Goal: Information Seeking & Learning: Stay updated

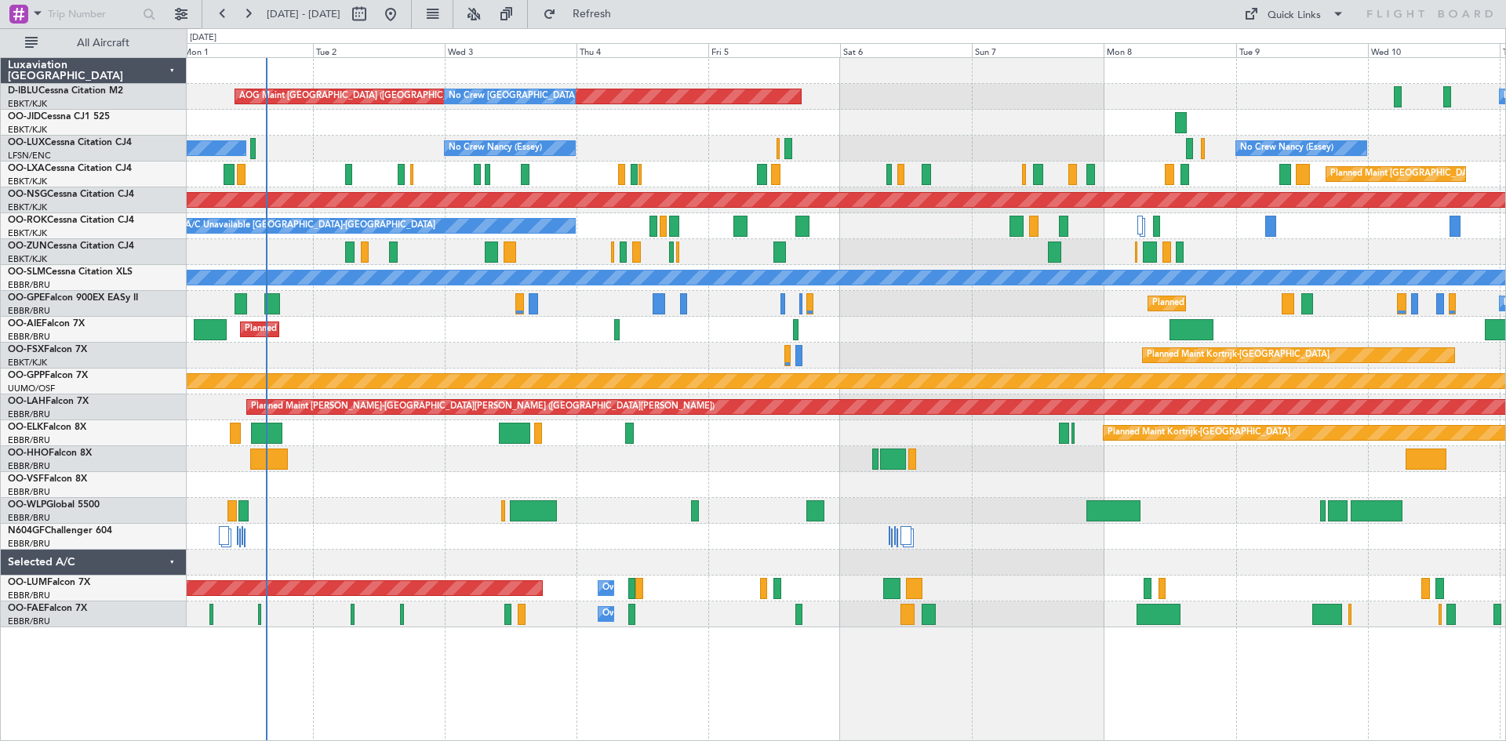
click at [505, 661] on div "AOG Maint [GEOGRAPHIC_DATA] ([GEOGRAPHIC_DATA] National) No Crew [GEOGRAPHIC_DA…" at bounding box center [846, 399] width 1319 height 684
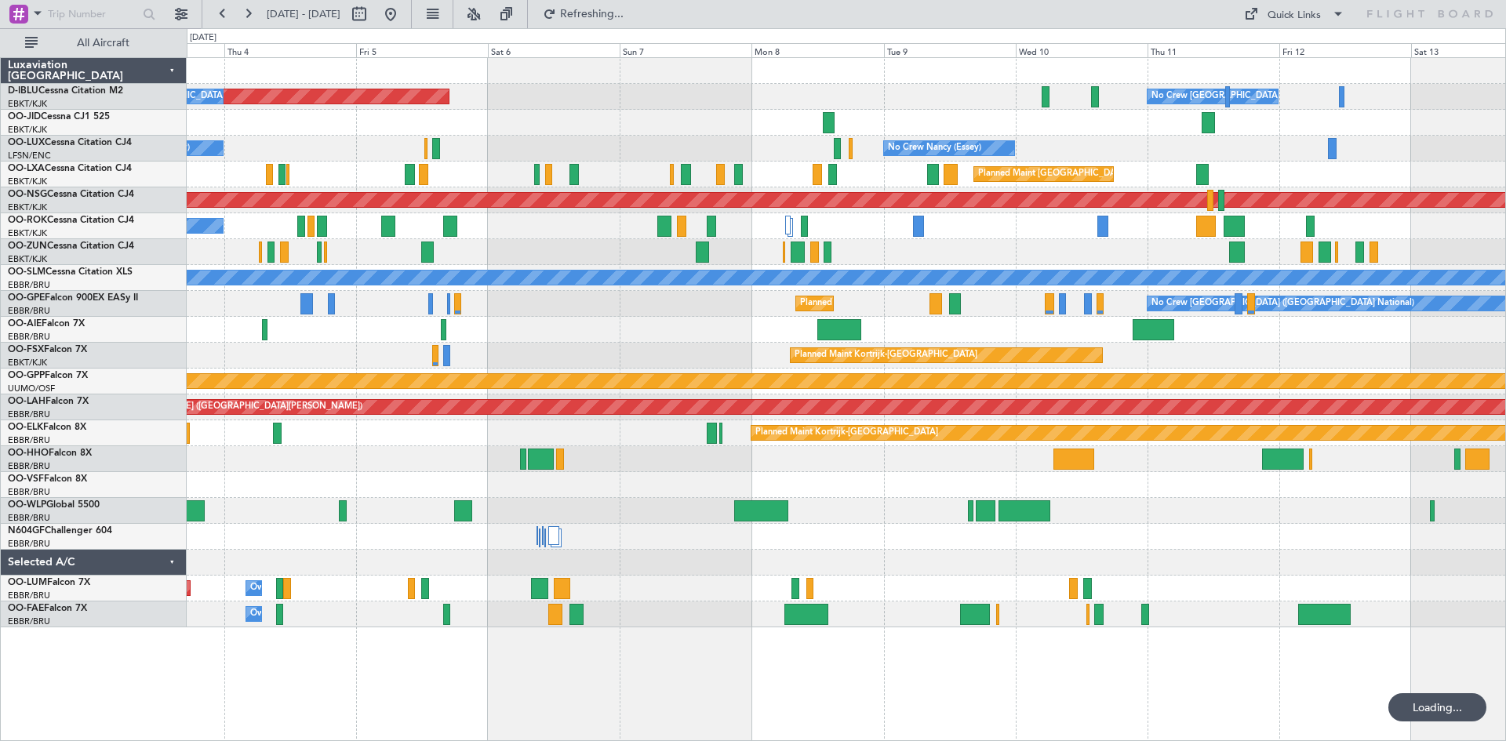
click at [615, 667] on div "AOG Maint [GEOGRAPHIC_DATA] ([GEOGRAPHIC_DATA] National) No Crew [GEOGRAPHIC_DA…" at bounding box center [846, 399] width 1319 height 684
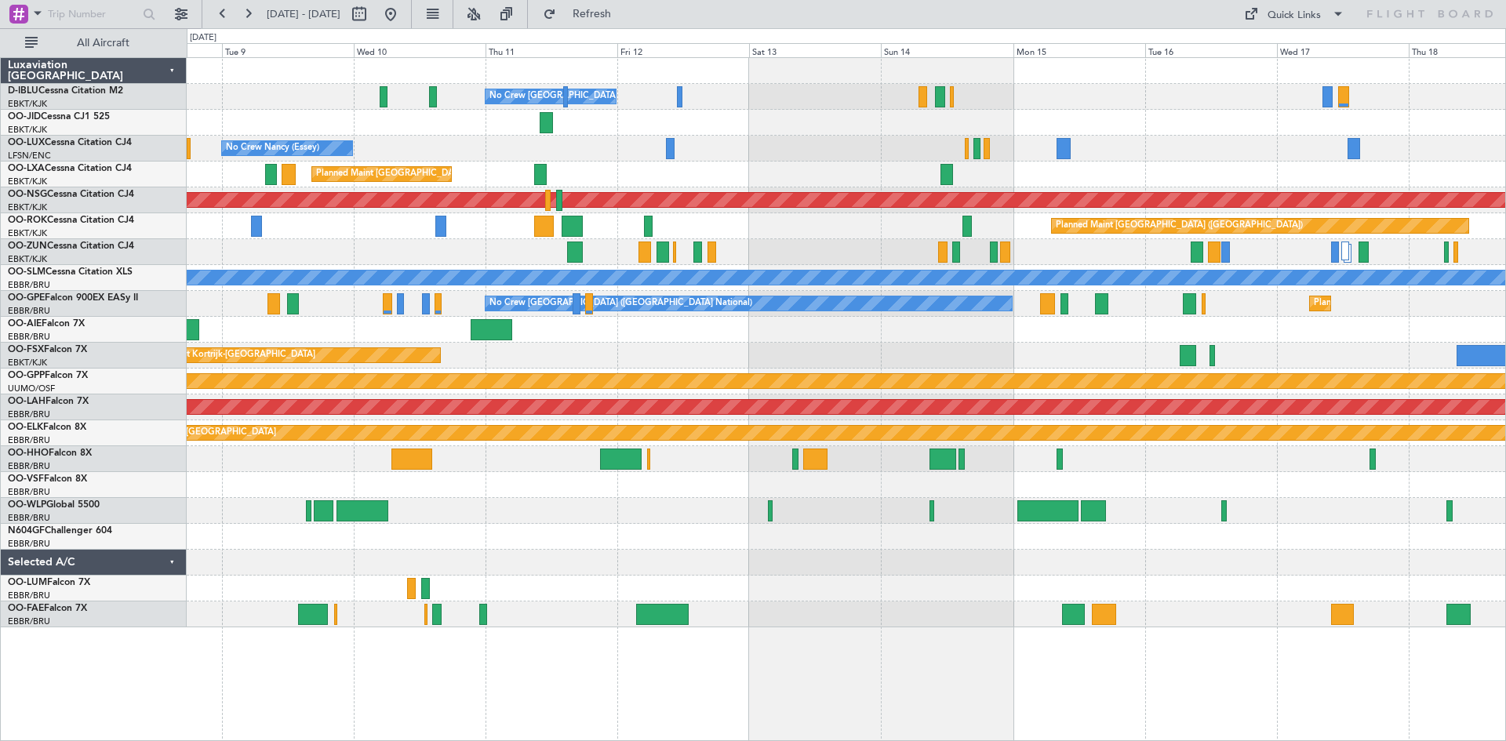
click at [327, 706] on div "No Crew [GEOGRAPHIC_DATA] ([GEOGRAPHIC_DATA] National) No Crew [PERSON_NAME] ([…" at bounding box center [846, 399] width 1319 height 684
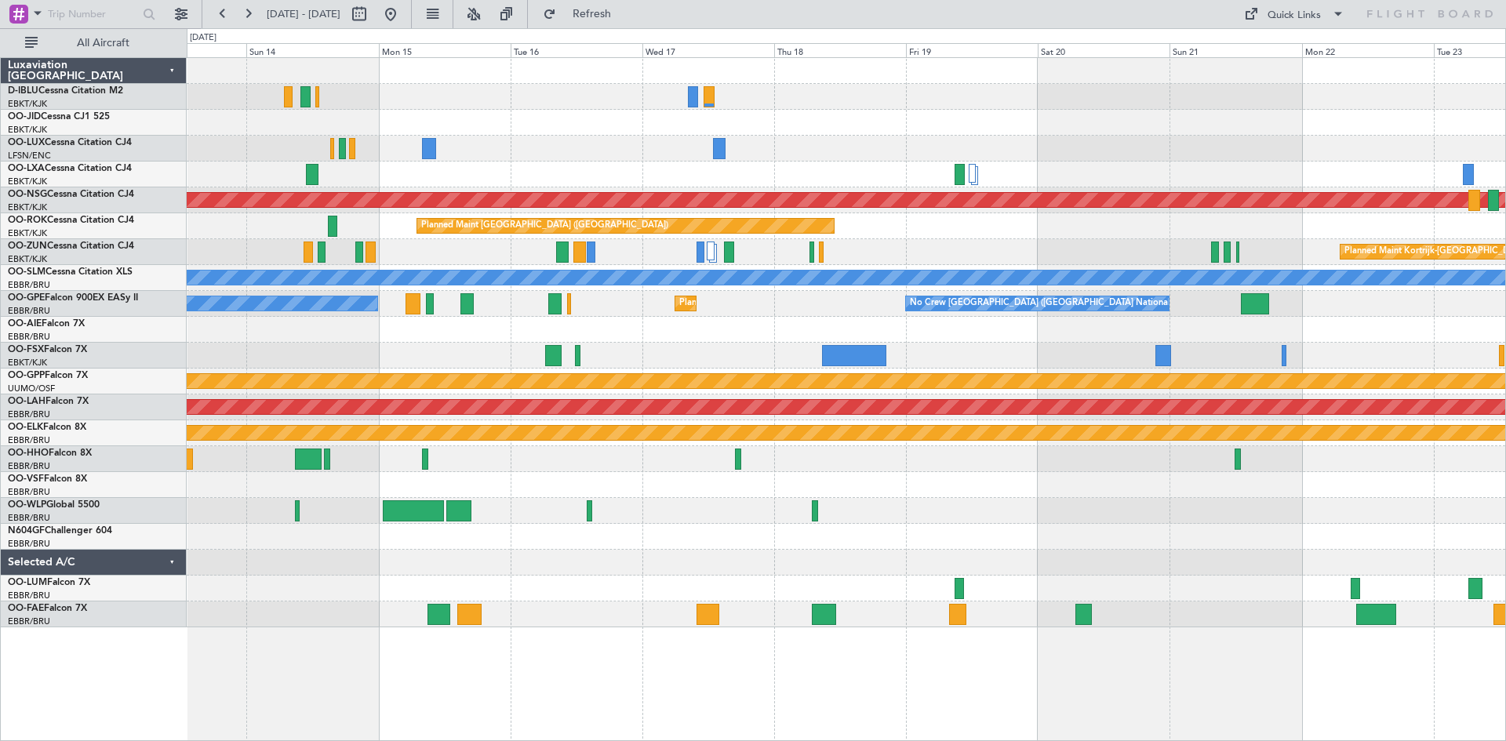
click at [518, 689] on div "No Crew [GEOGRAPHIC_DATA] ([GEOGRAPHIC_DATA] National) Planned Maint [GEOGRAPHI…" at bounding box center [846, 399] width 1319 height 684
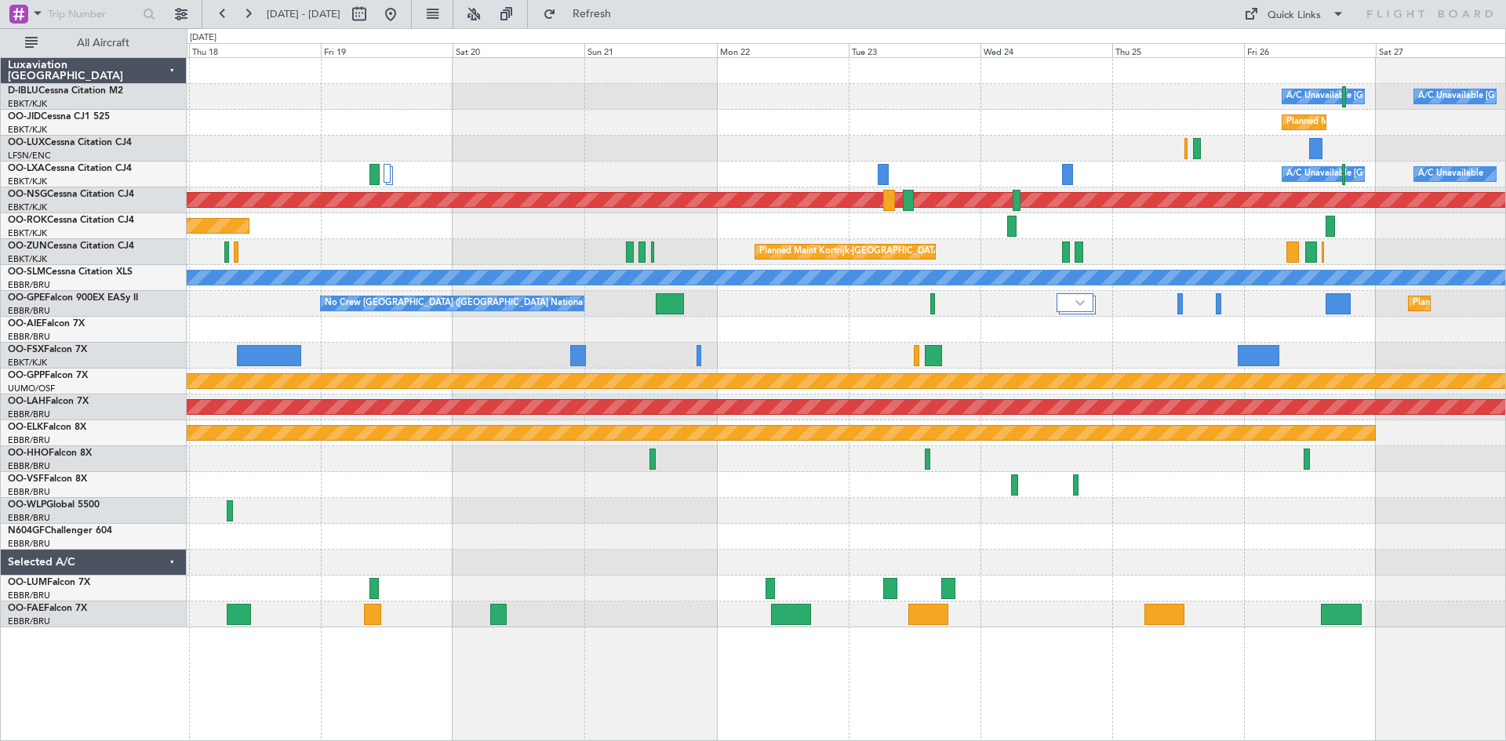
click at [405, 671] on div "A/C Unavailable [GEOGRAPHIC_DATA] ([GEOGRAPHIC_DATA] National) A/C Unavailable …" at bounding box center [846, 399] width 1319 height 684
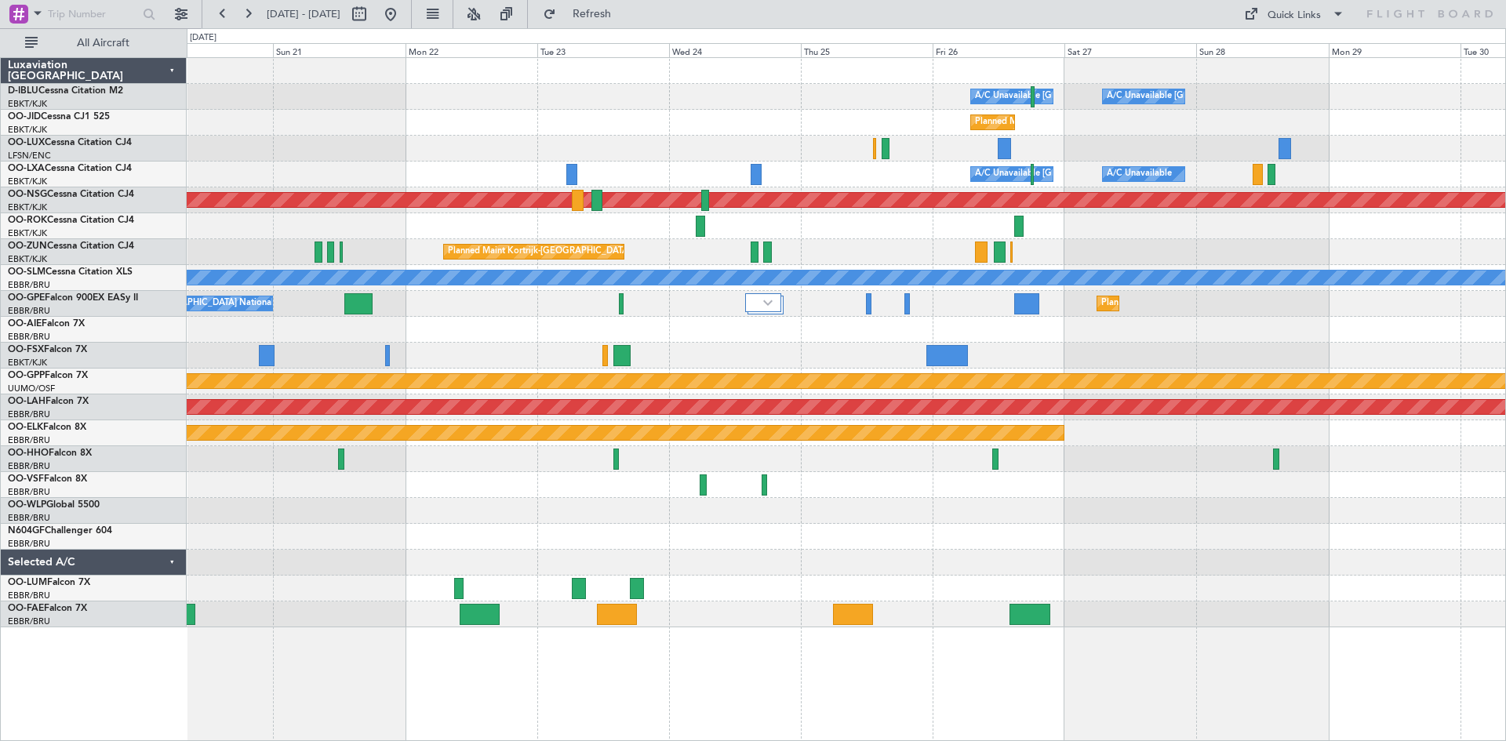
click at [651, 682] on div "A/C Unavailable [GEOGRAPHIC_DATA] ([GEOGRAPHIC_DATA] National) A/C Unavailable …" at bounding box center [846, 399] width 1319 height 684
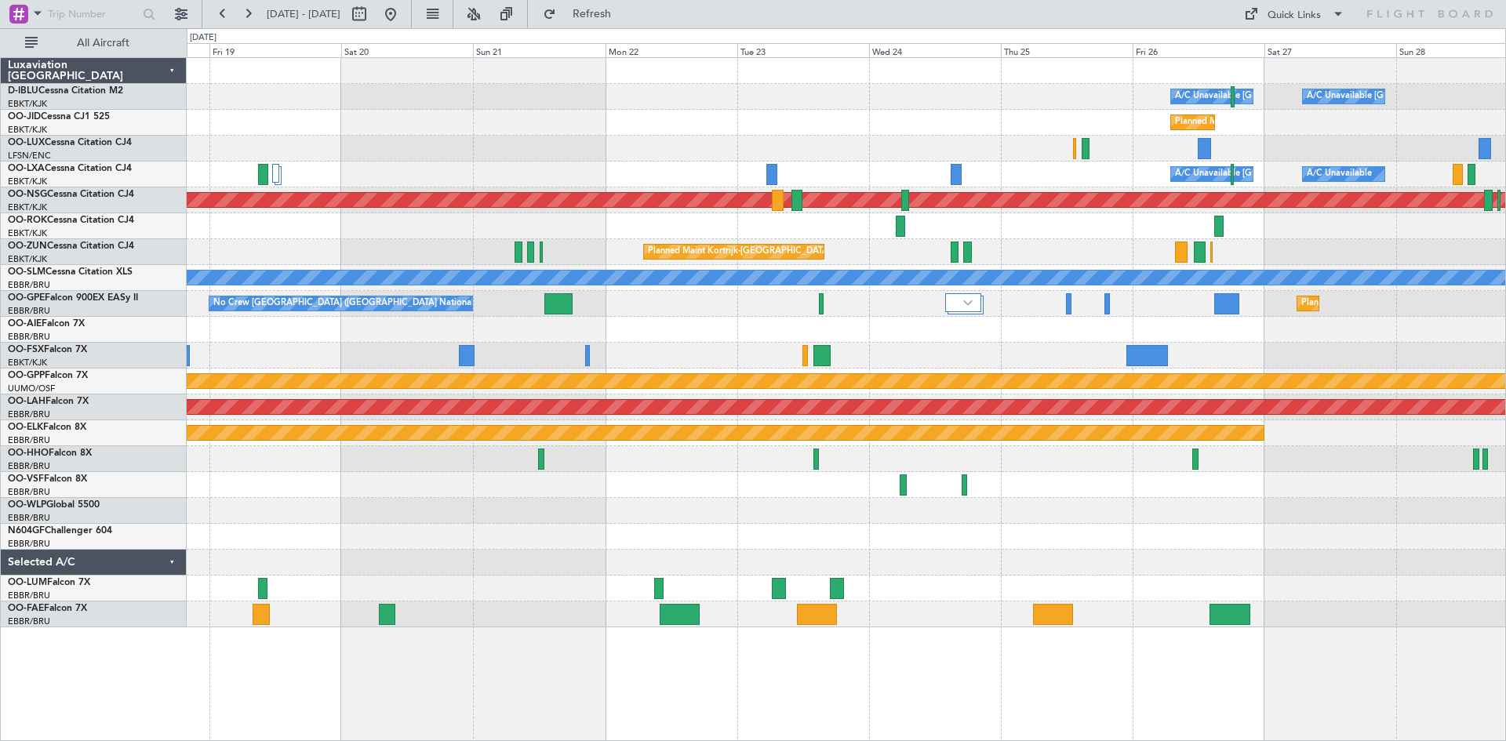
click at [792, 660] on div "A/C Unavailable [GEOGRAPHIC_DATA] ([GEOGRAPHIC_DATA] National) A/C Unavailable …" at bounding box center [846, 399] width 1319 height 684
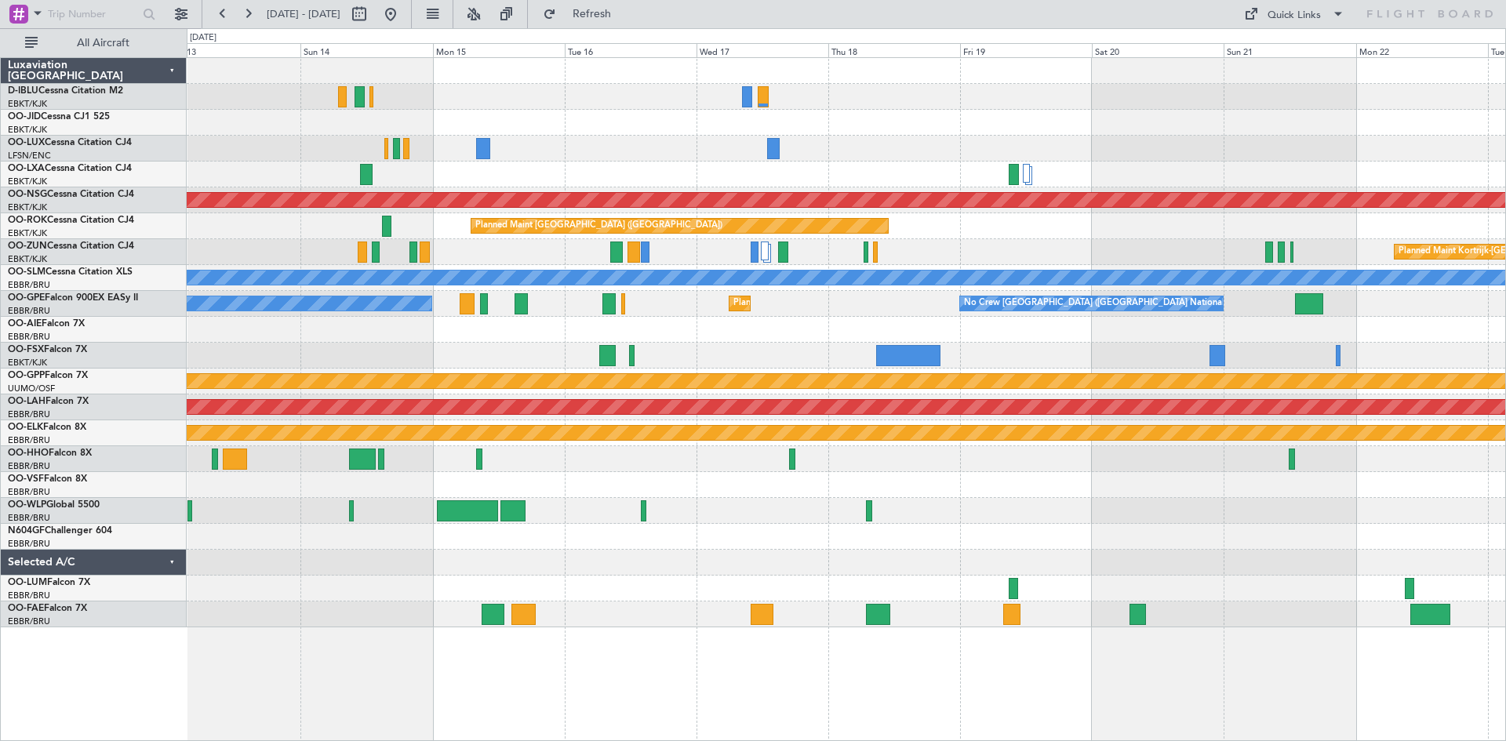
click at [1358, 494] on div at bounding box center [846, 485] width 1318 height 26
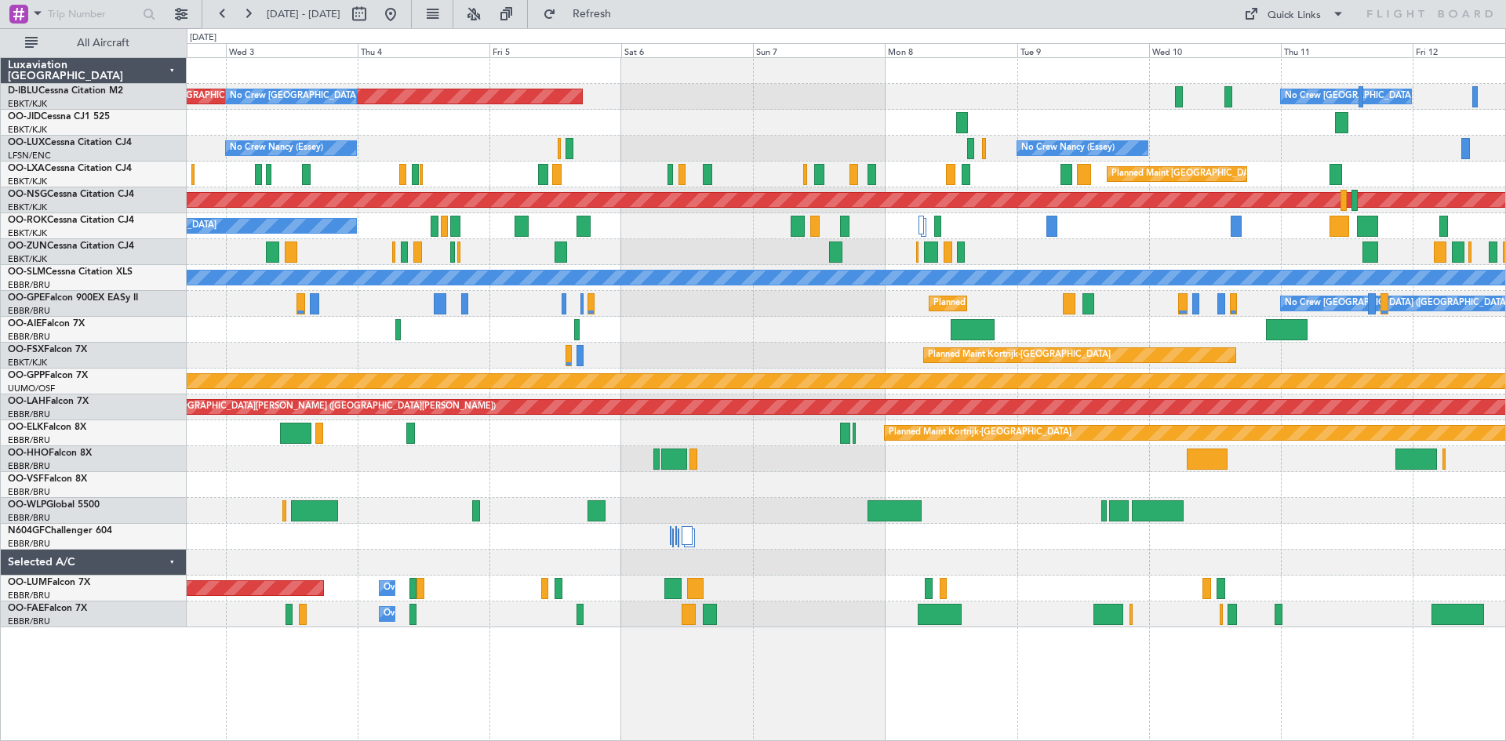
click at [1071, 526] on div "No Crew [GEOGRAPHIC_DATA] ([GEOGRAPHIC_DATA] National) AOG Maint [GEOGRAPHIC_DA…" at bounding box center [846, 342] width 1318 height 569
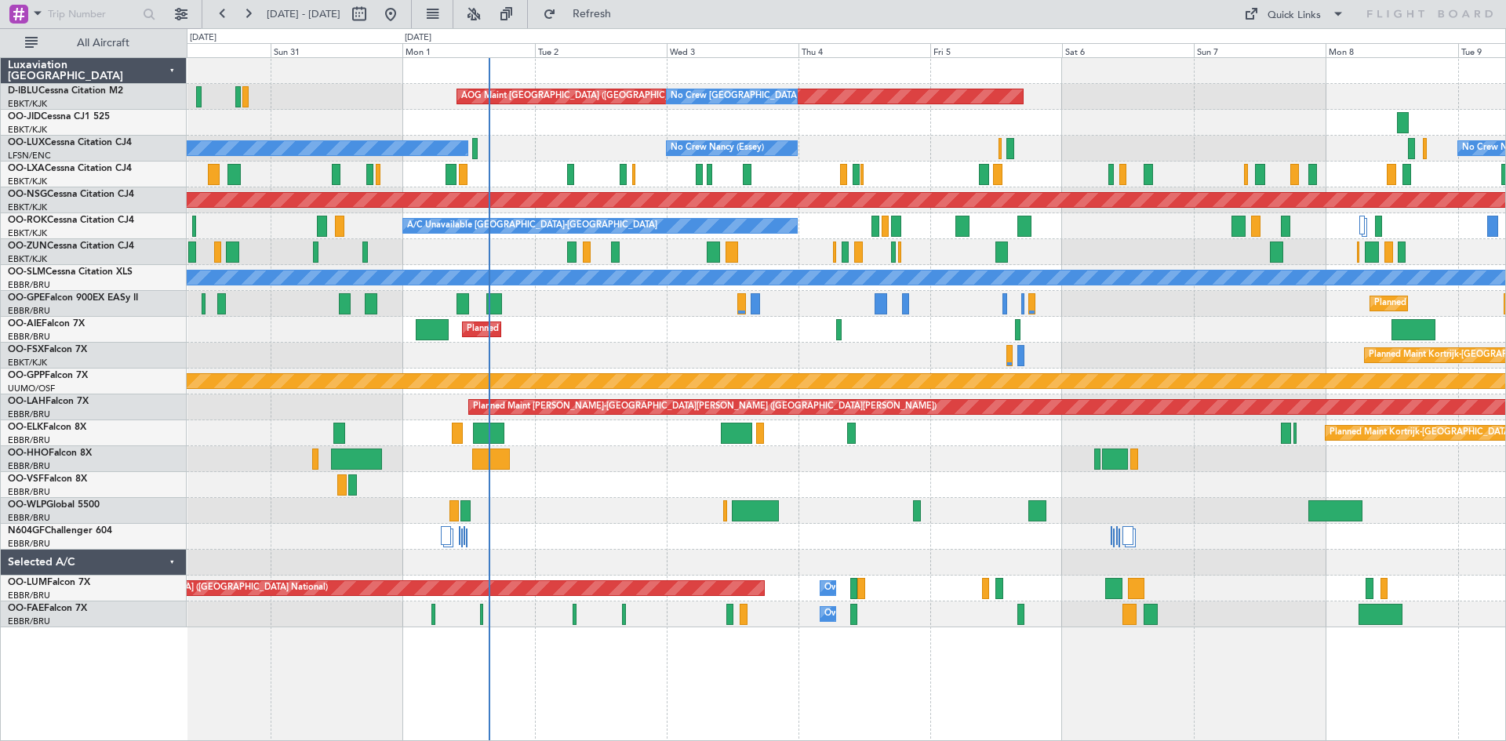
click at [1183, 522] on div "AOG Maint [GEOGRAPHIC_DATA] ([GEOGRAPHIC_DATA] National) No Crew [GEOGRAPHIC_DA…" at bounding box center [846, 342] width 1318 height 569
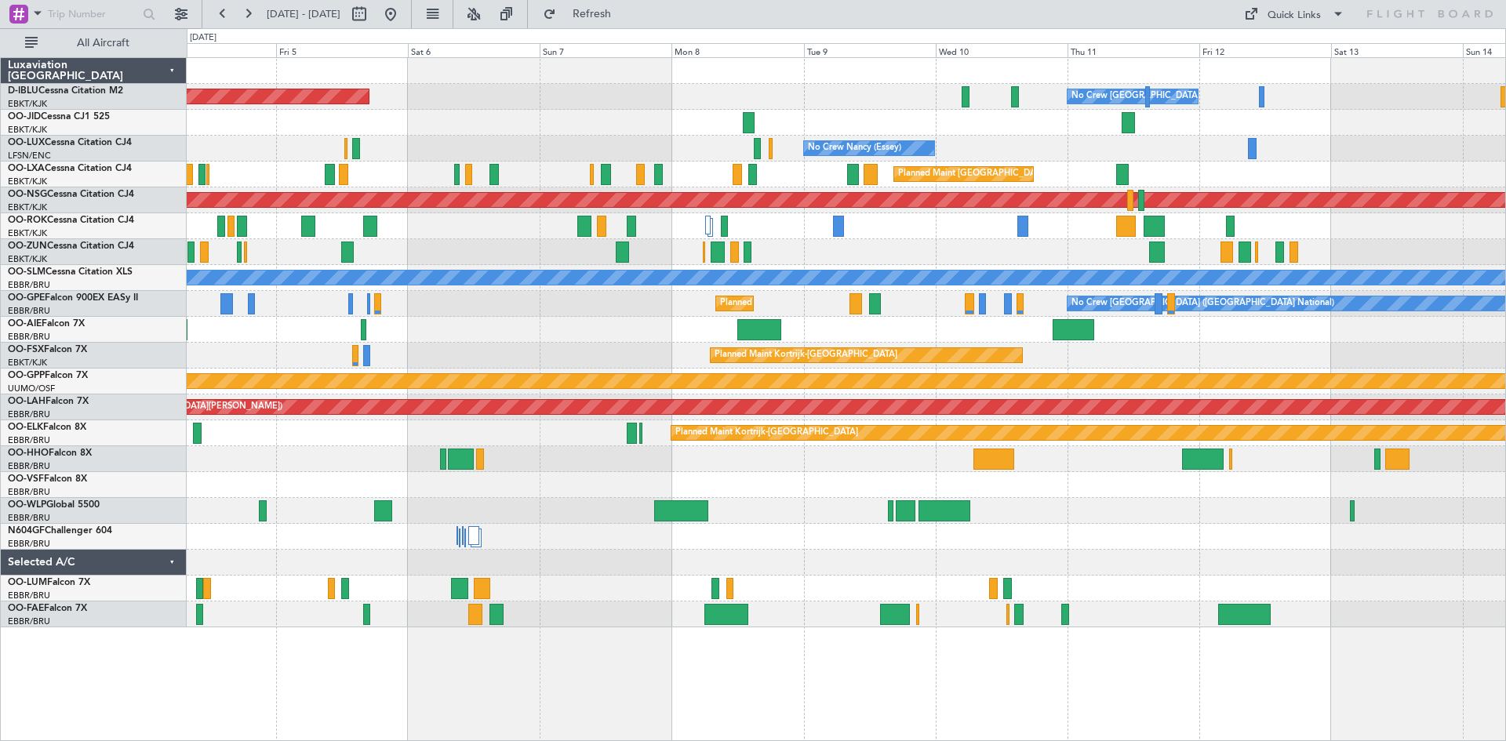
click at [752, 500] on div at bounding box center [846, 511] width 1318 height 26
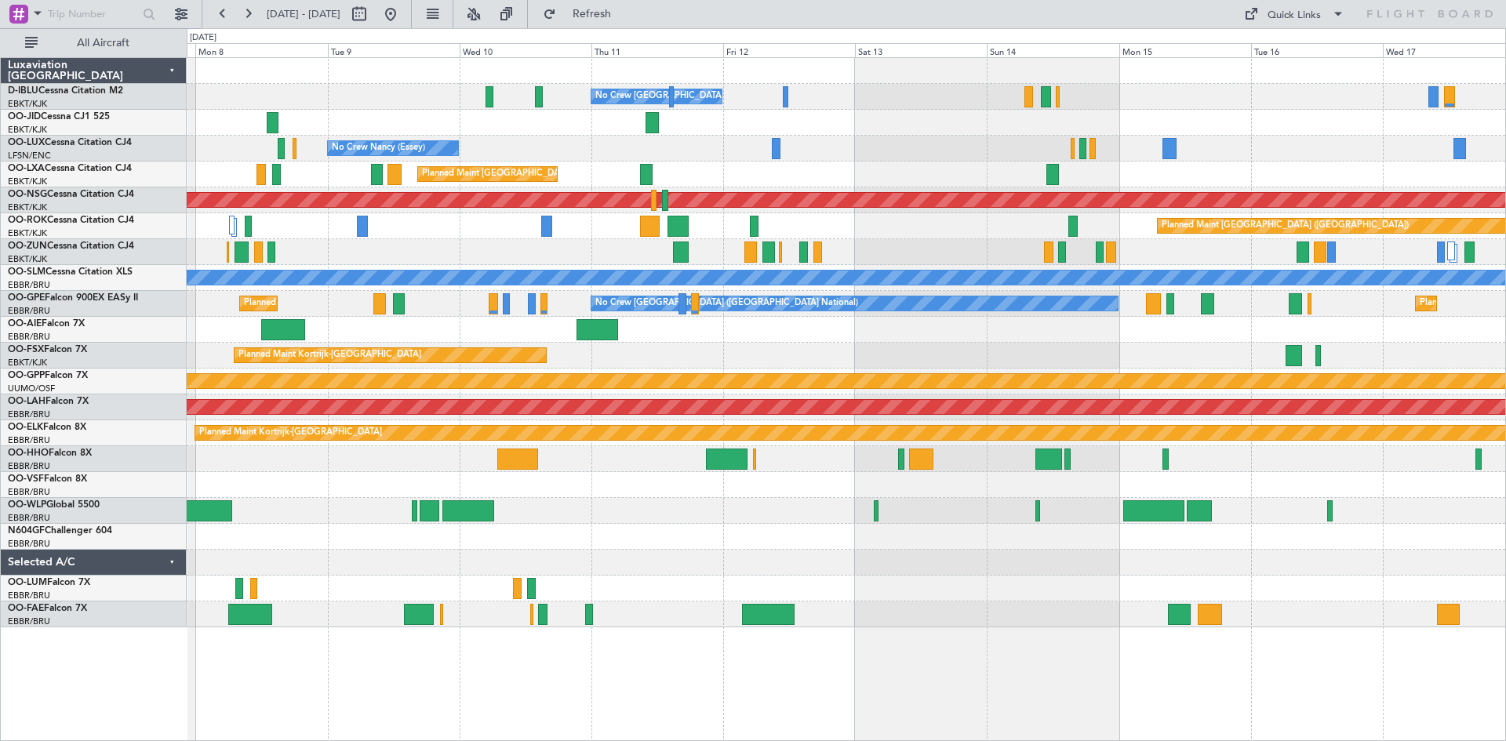
click at [563, 505] on div at bounding box center [846, 511] width 1318 height 26
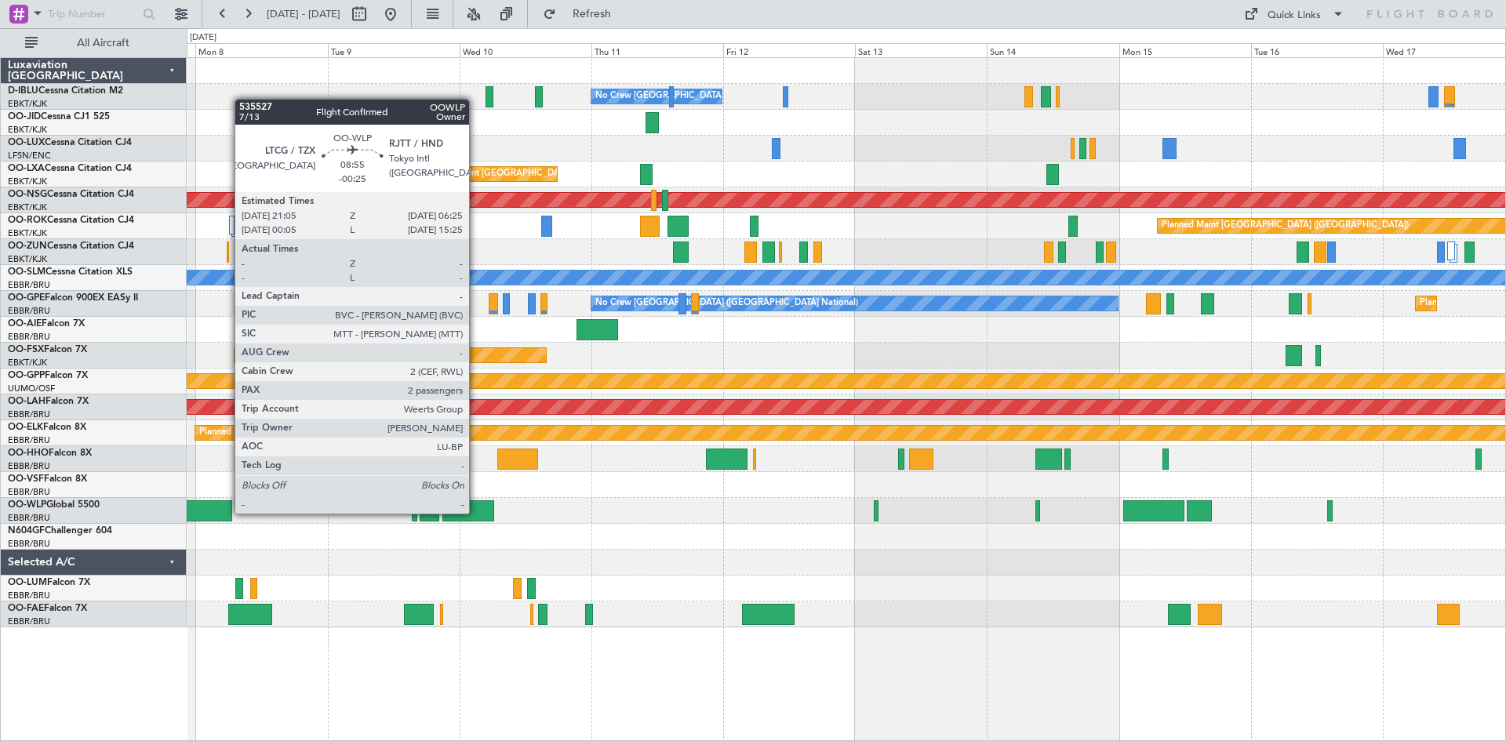
click at [476, 512] on div at bounding box center [468, 510] width 52 height 21
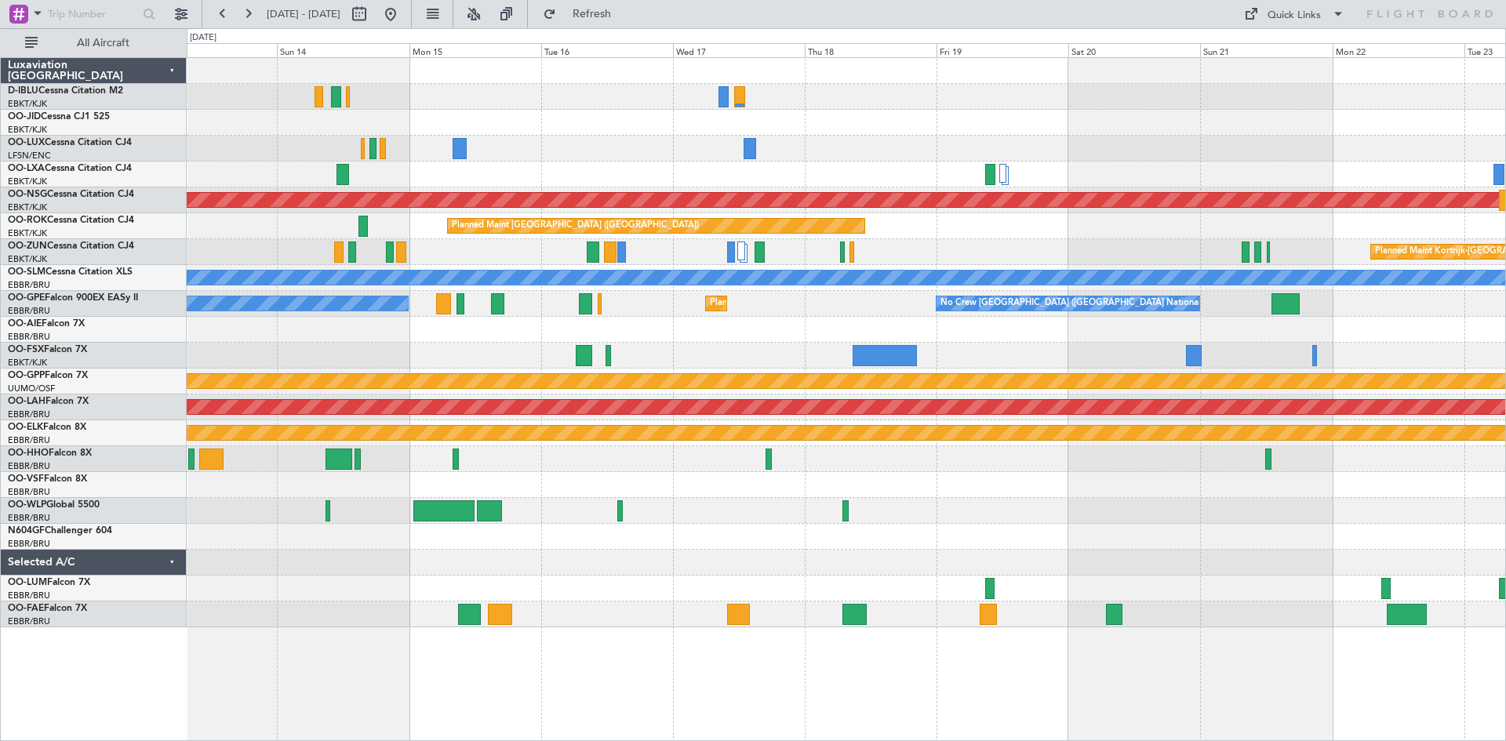
click at [322, 522] on div "No Crew [GEOGRAPHIC_DATA] ([GEOGRAPHIC_DATA] National) Planned Maint [GEOGRAPHI…" at bounding box center [846, 342] width 1318 height 569
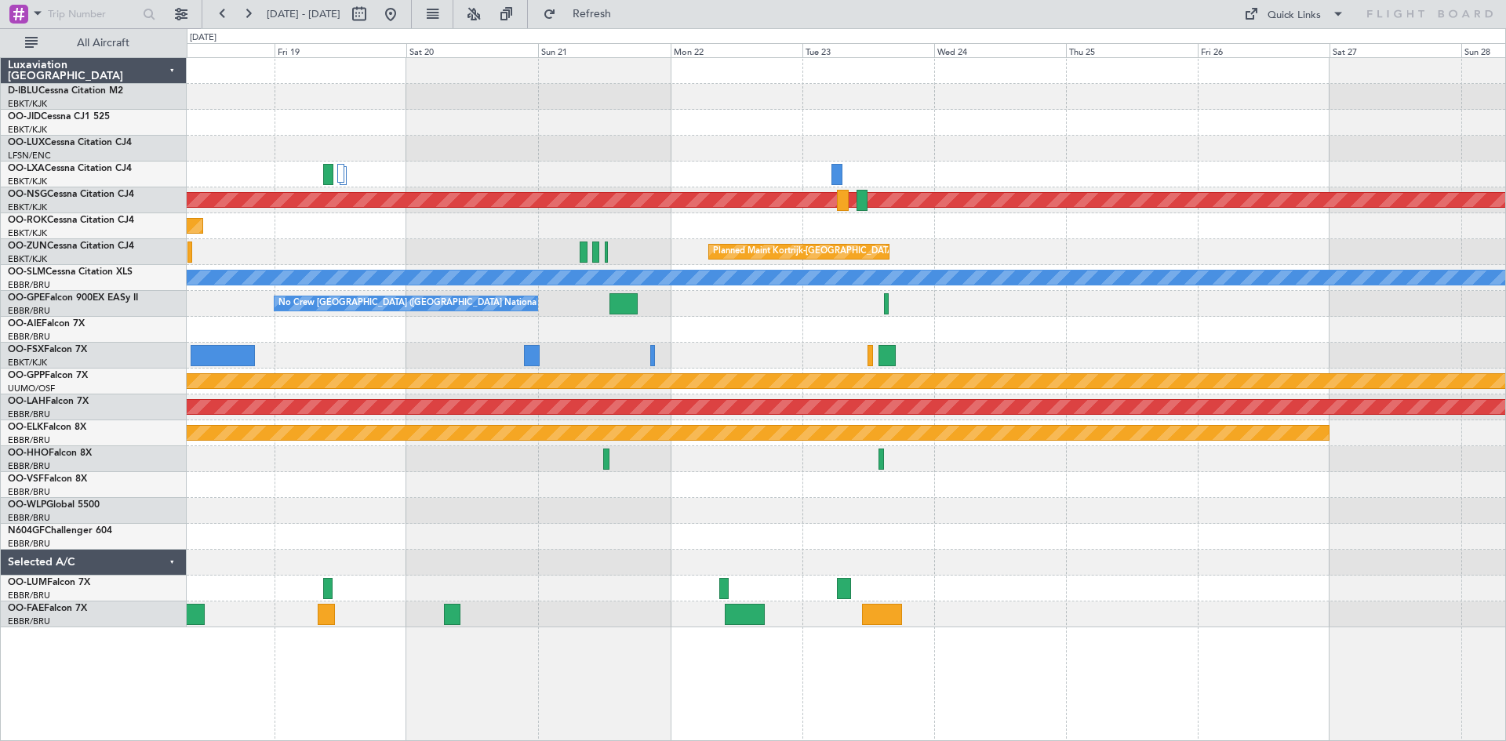
click at [555, 501] on div at bounding box center [846, 511] width 1318 height 26
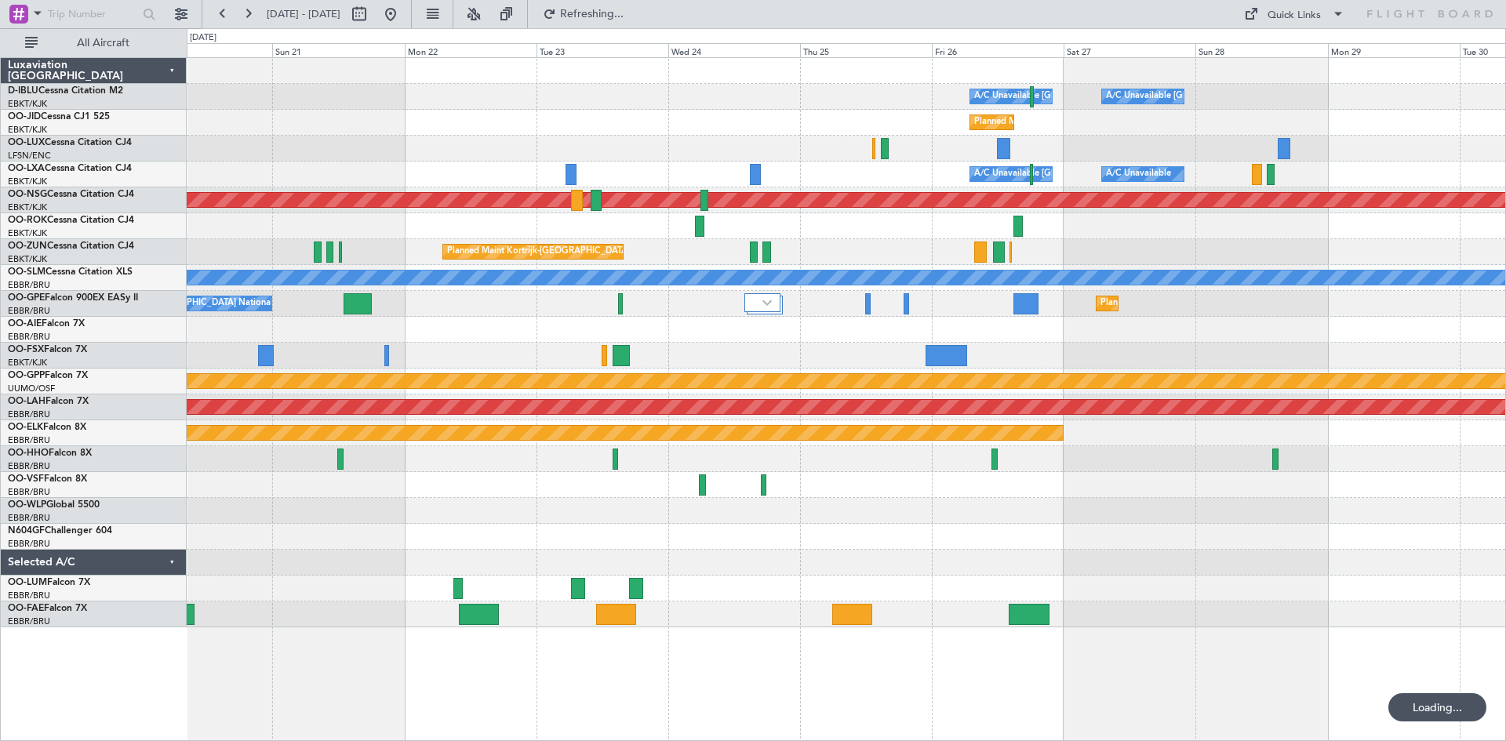
click at [962, 527] on div "A/C Unavailable [GEOGRAPHIC_DATA] ([GEOGRAPHIC_DATA] National) A/C Unavailable …" at bounding box center [846, 342] width 1318 height 569
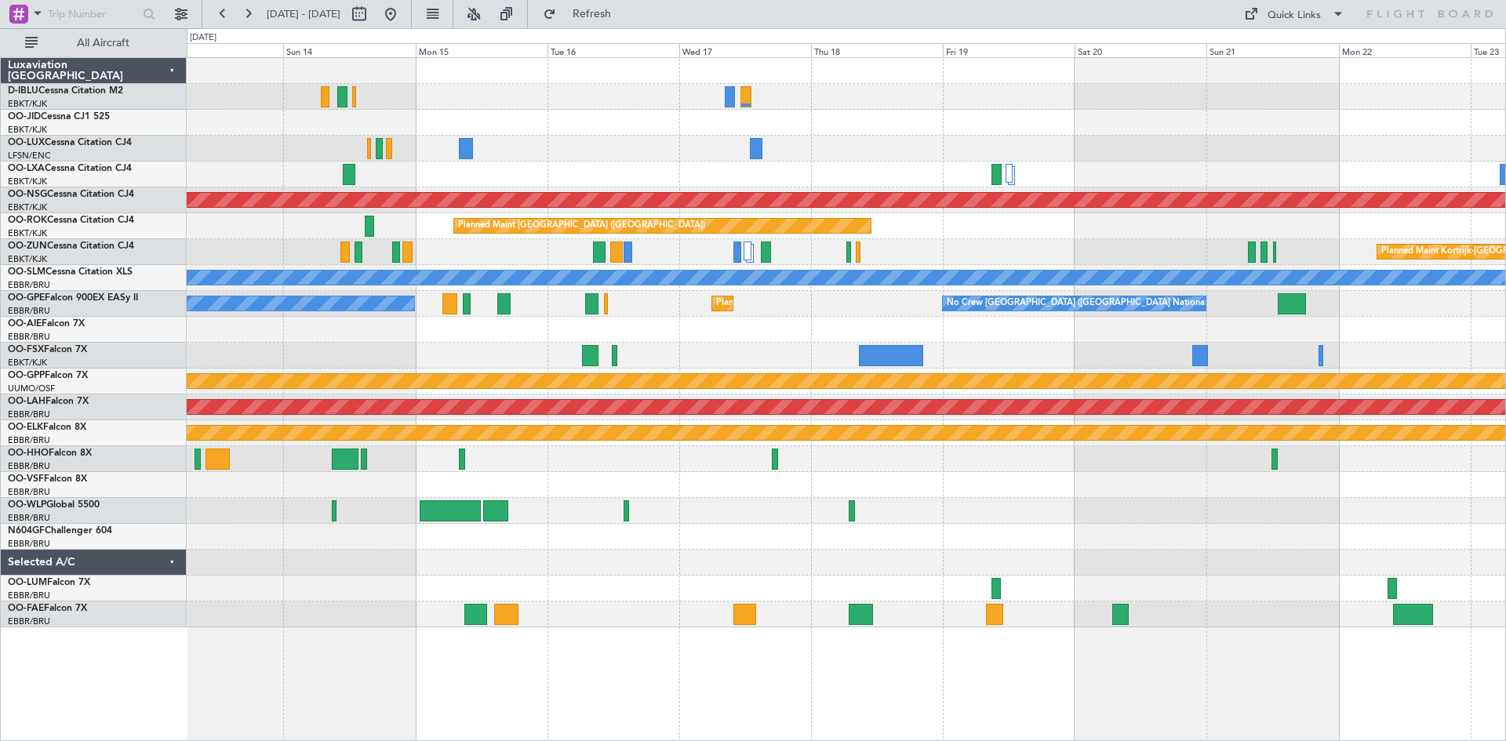
click at [975, 533] on div at bounding box center [846, 537] width 1318 height 26
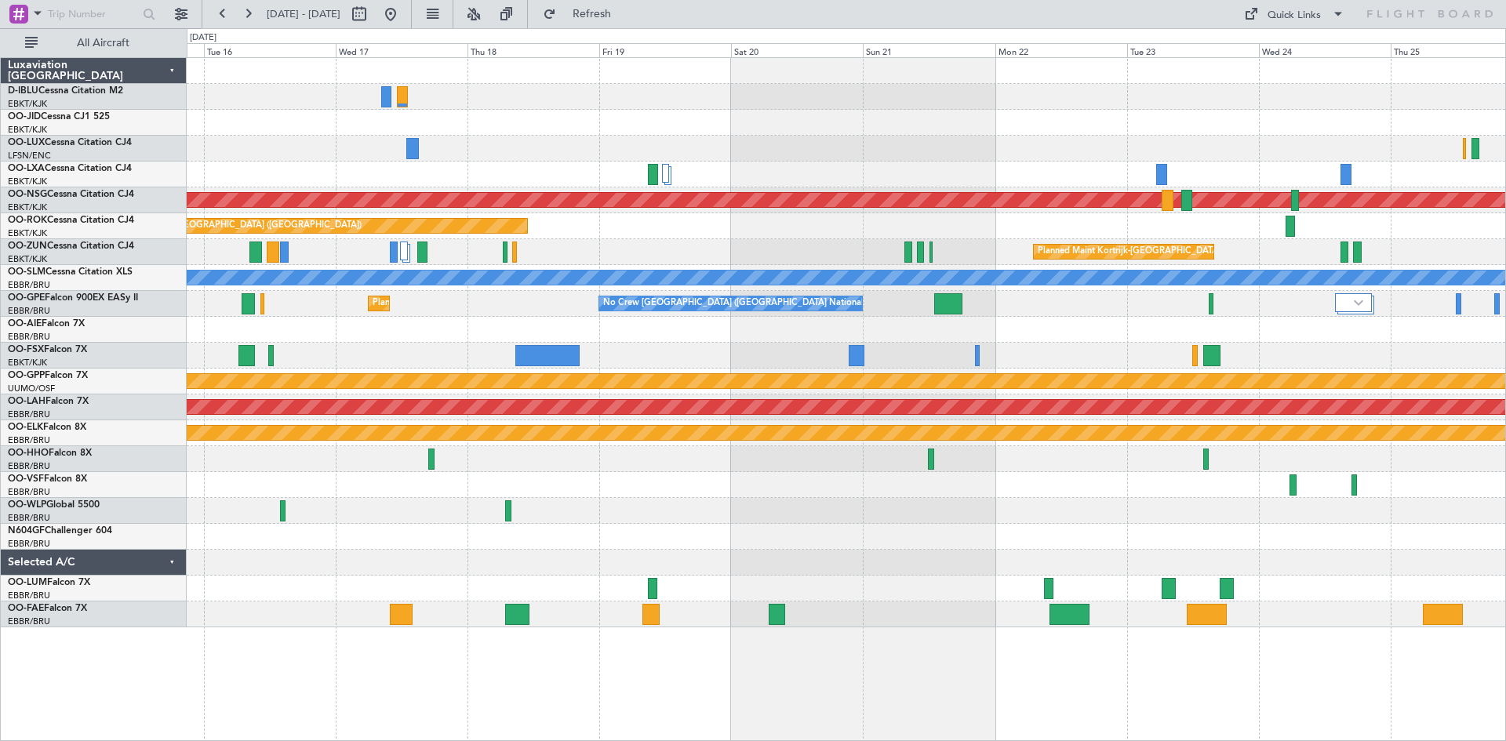
click at [482, 508] on div at bounding box center [846, 511] width 1318 height 26
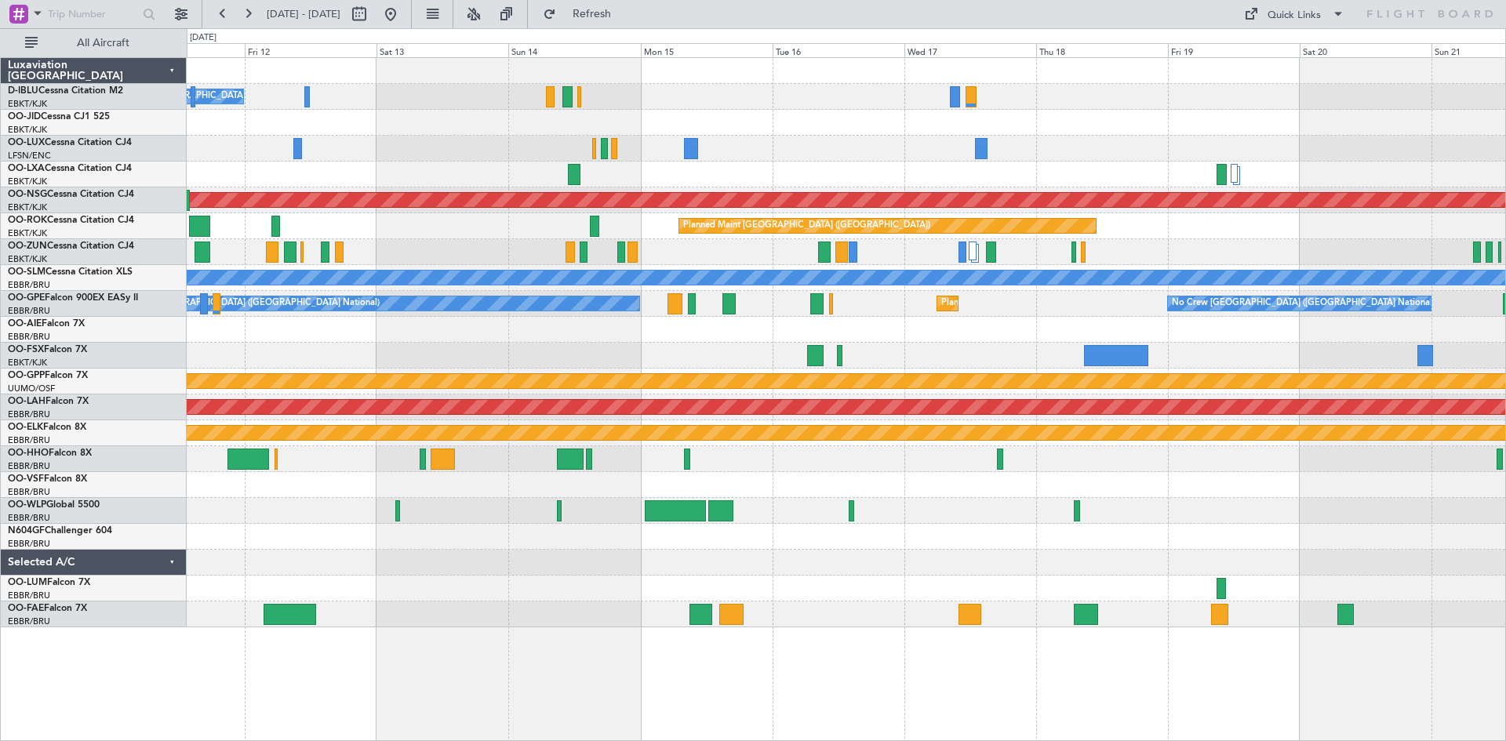
click at [1160, 483] on div "No Crew [GEOGRAPHIC_DATA] ([GEOGRAPHIC_DATA] National) No Crew [PERSON_NAME] ([…" at bounding box center [846, 342] width 1318 height 569
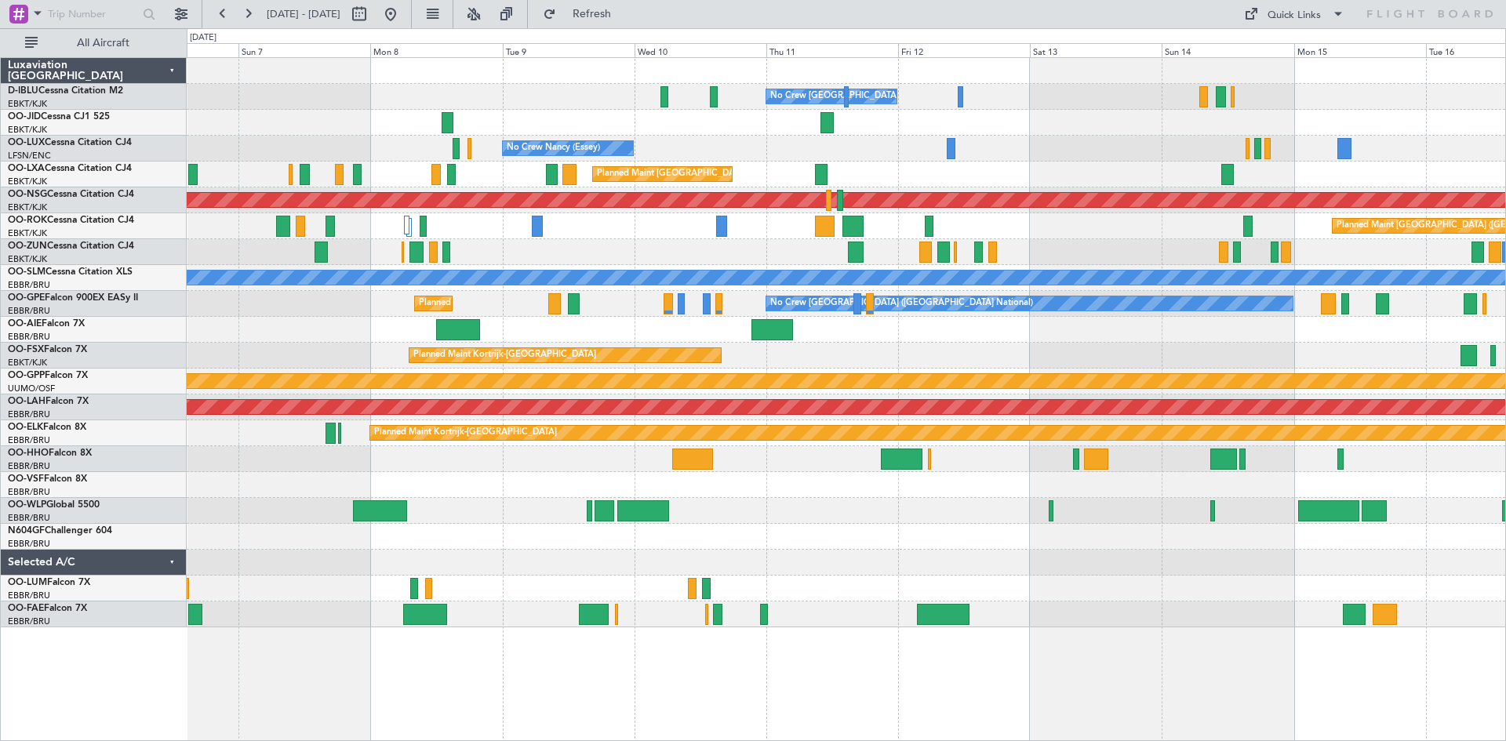
click at [653, 555] on div "No Crew [GEOGRAPHIC_DATA] ([GEOGRAPHIC_DATA] National) AOG Maint [GEOGRAPHIC_DA…" at bounding box center [846, 342] width 1318 height 569
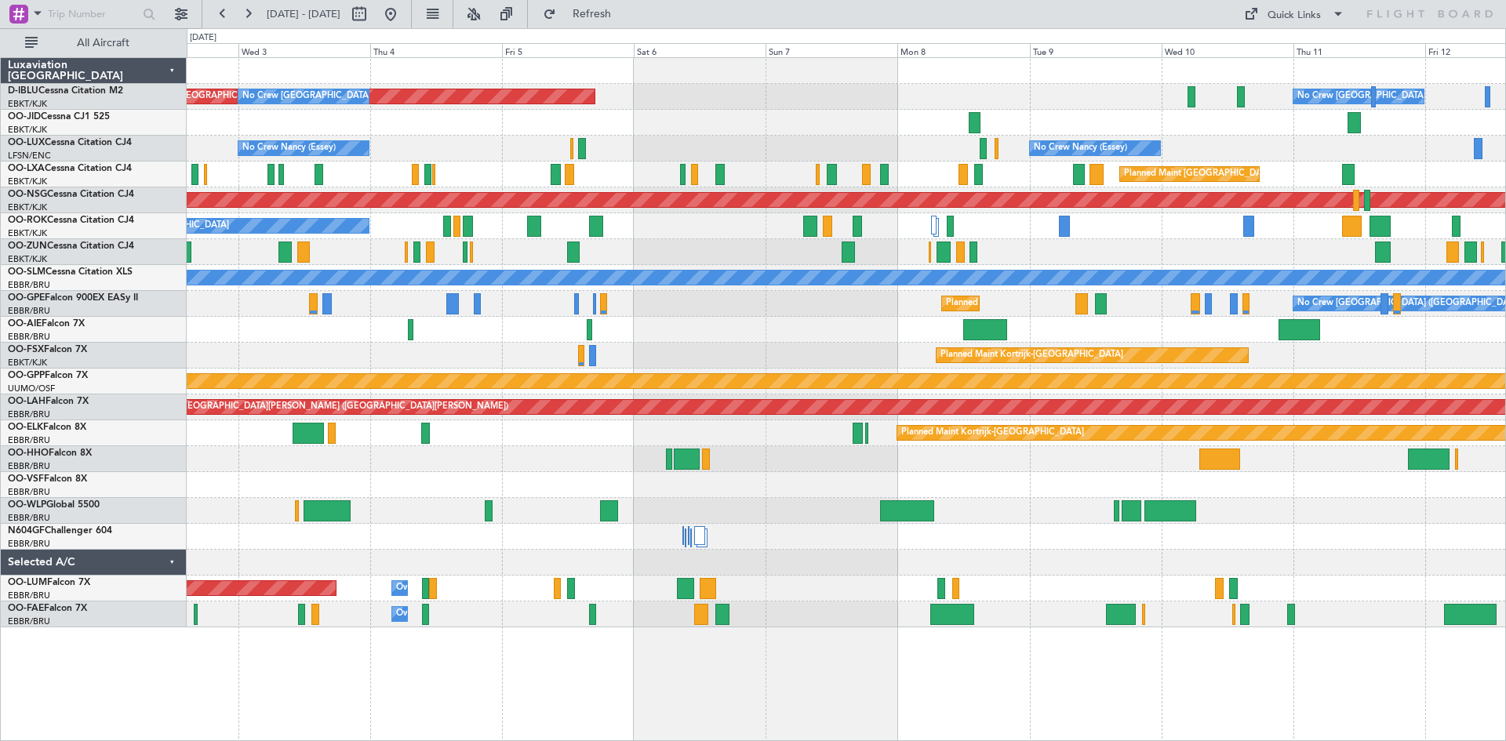
click at [969, 498] on div "No Crew [GEOGRAPHIC_DATA] ([GEOGRAPHIC_DATA] National) AOG Maint [GEOGRAPHIC_DA…" at bounding box center [846, 342] width 1318 height 569
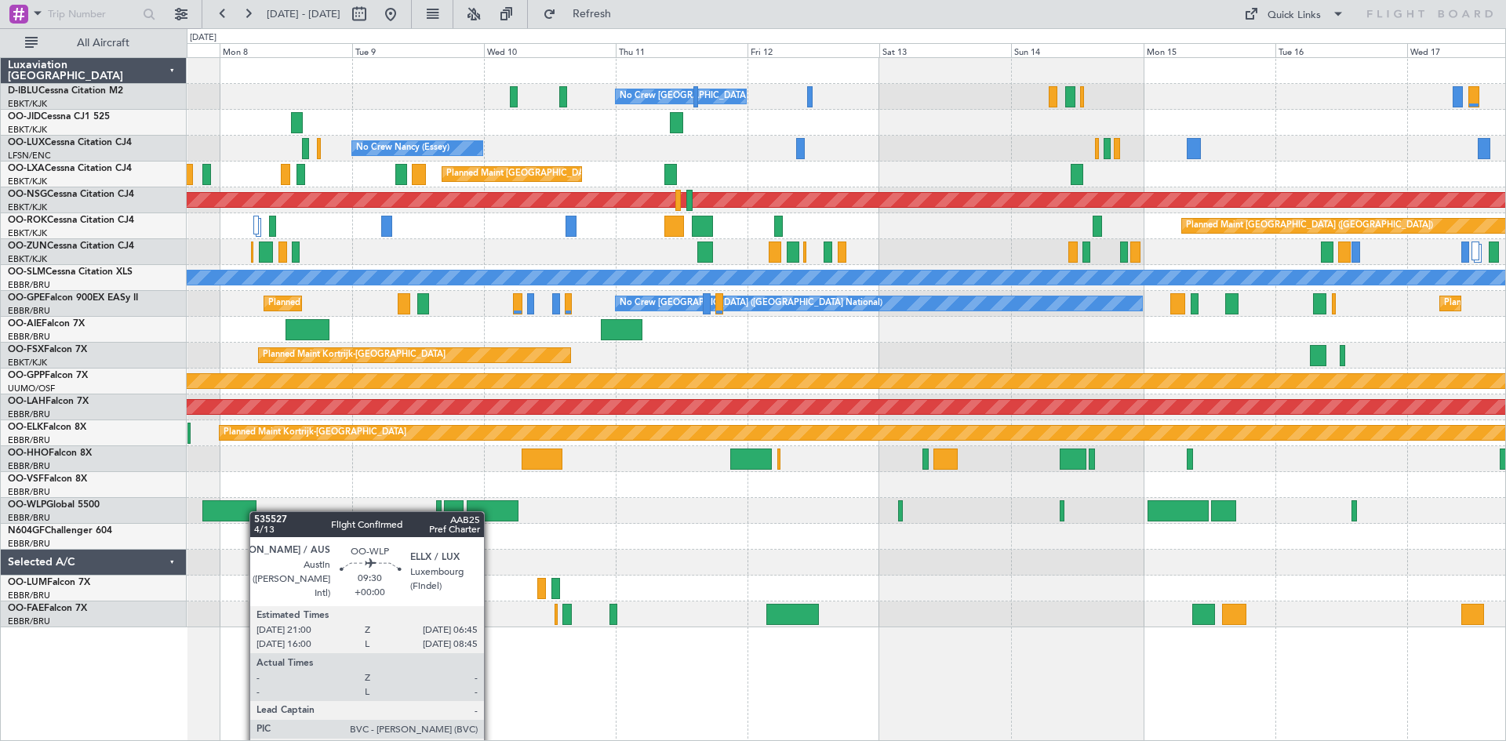
click at [237, 511] on div "No Crew [GEOGRAPHIC_DATA] ([GEOGRAPHIC_DATA] National) AOG Maint [GEOGRAPHIC_DA…" at bounding box center [846, 342] width 1318 height 569
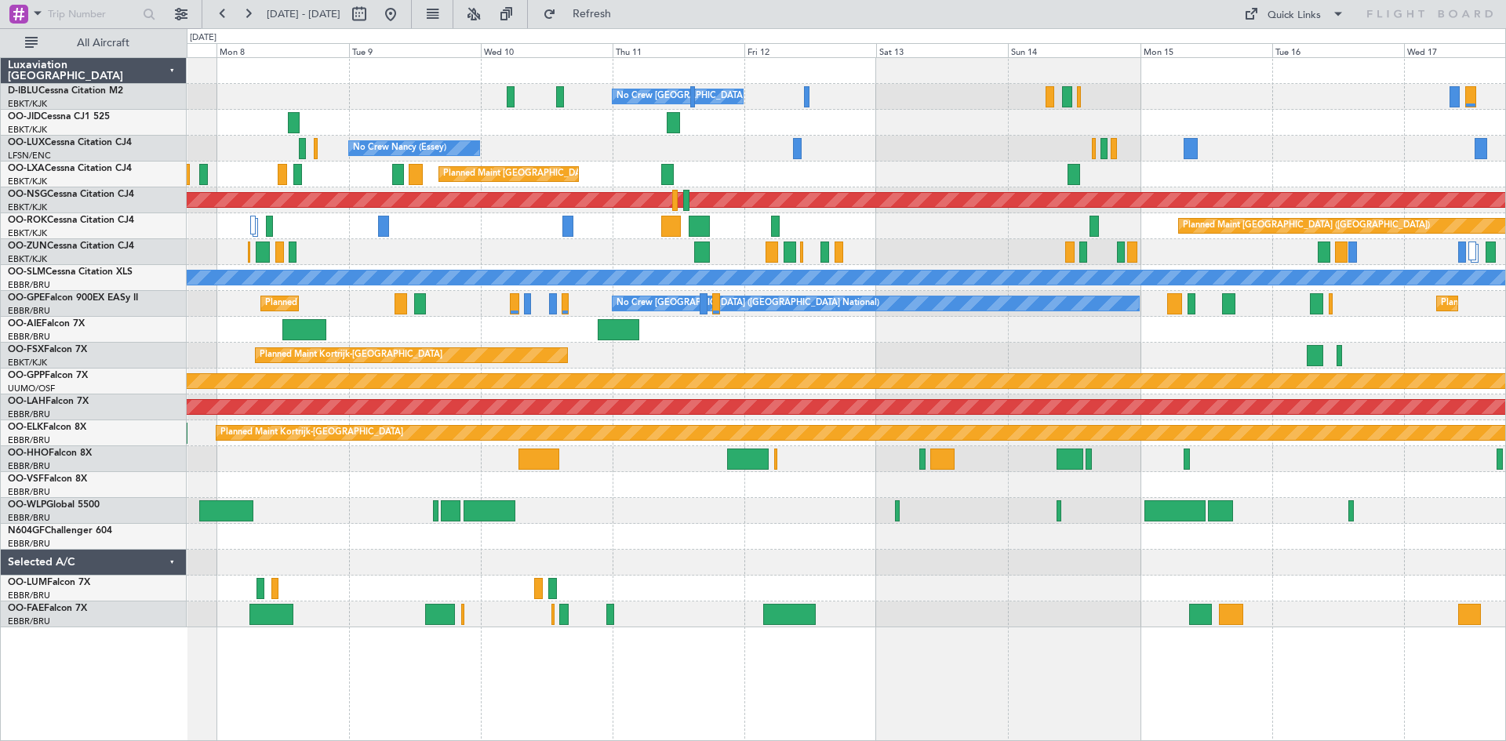
click at [256, 509] on div at bounding box center [846, 511] width 1318 height 26
